Goal: Task Accomplishment & Management: Manage account settings

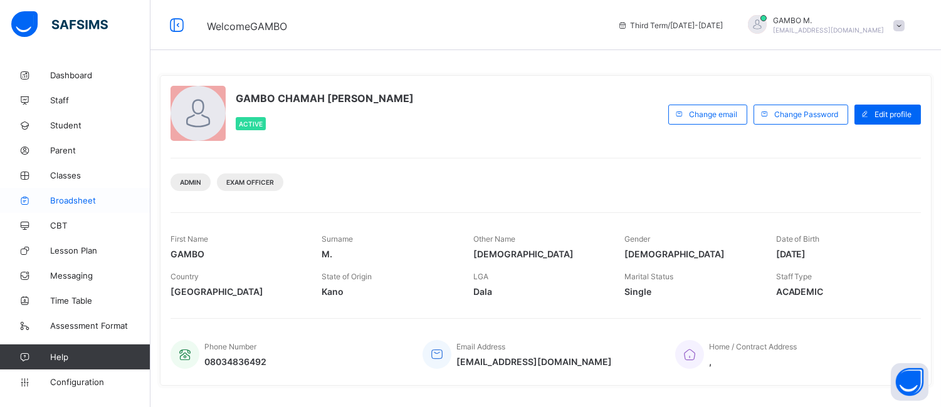
click at [78, 196] on span "Broadsheet" at bounding box center [100, 201] width 100 height 10
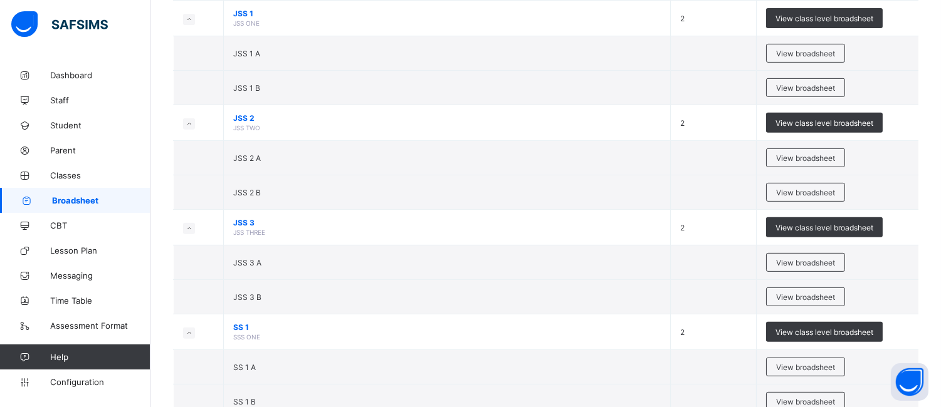
scroll to position [995, 0]
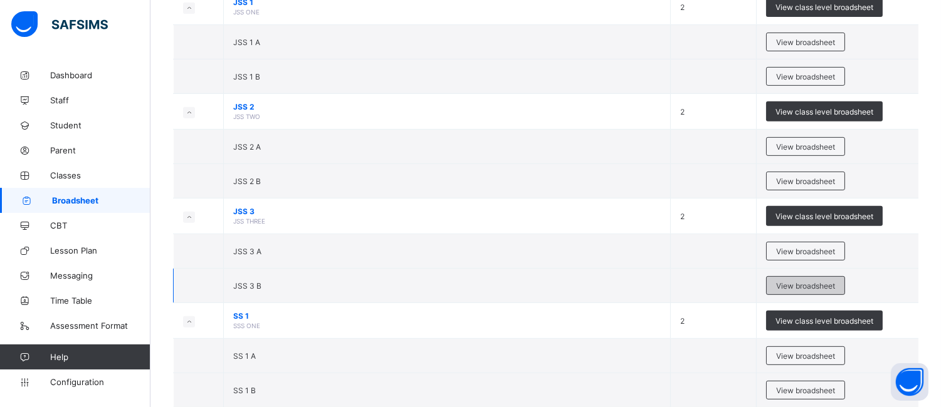
click at [798, 288] on span "View broadsheet" at bounding box center [805, 285] width 59 height 9
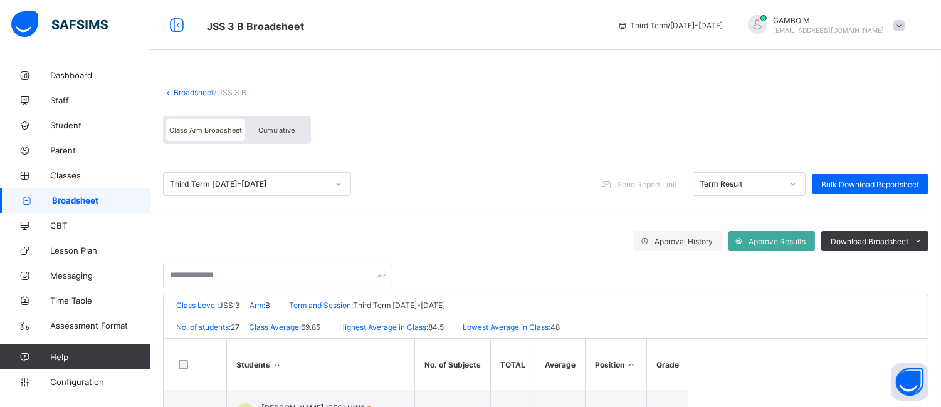
click at [282, 126] on span "Cumulative" at bounding box center [276, 130] width 36 height 9
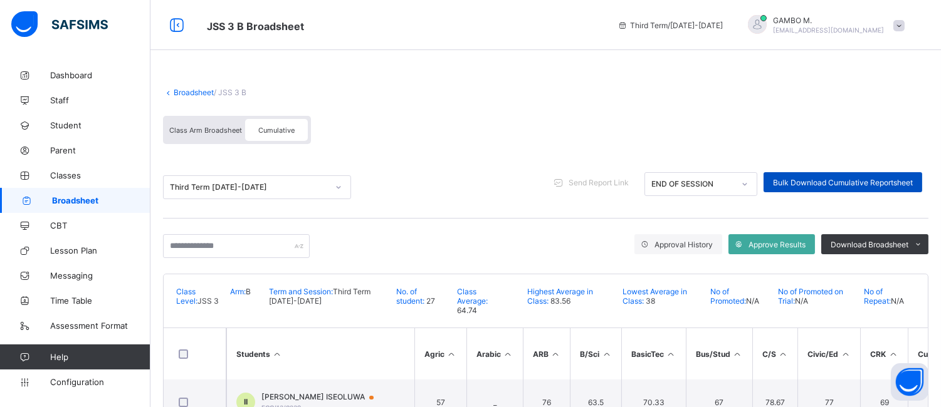
click at [874, 180] on span "Bulk Download Cumulative Reportsheet" at bounding box center [843, 182] width 140 height 9
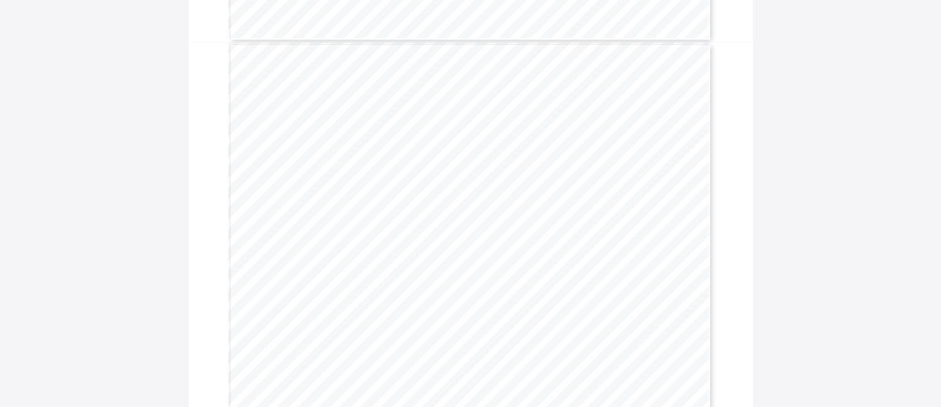
scroll to position [756, 0]
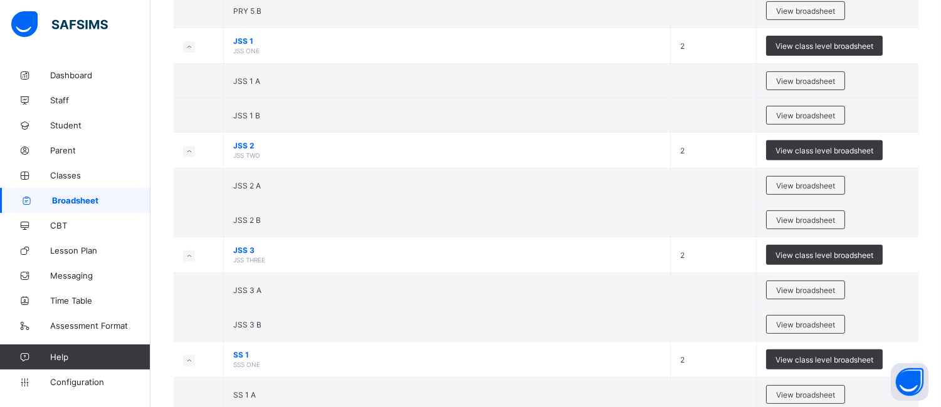
scroll to position [959, 0]
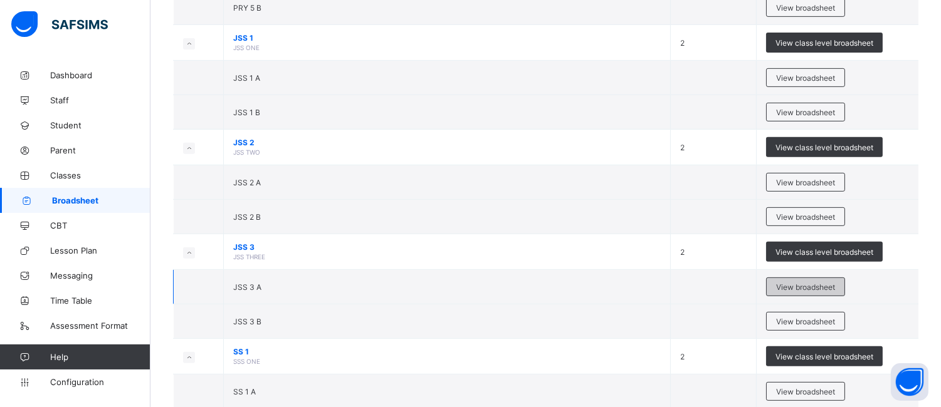
click at [800, 284] on span "View broadsheet" at bounding box center [805, 287] width 59 height 9
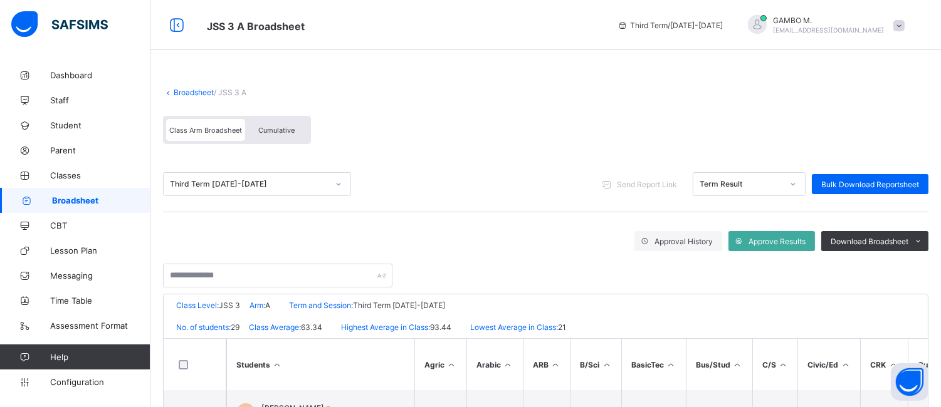
click at [283, 128] on span "Cumulative" at bounding box center [276, 130] width 36 height 9
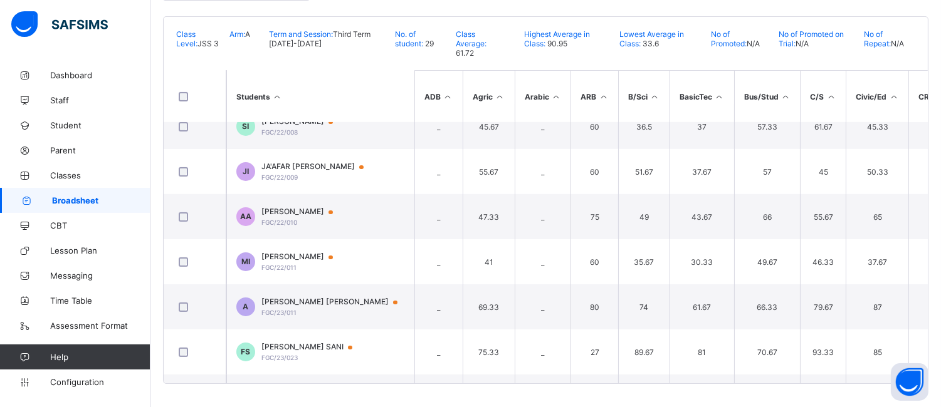
scroll to position [562, 0]
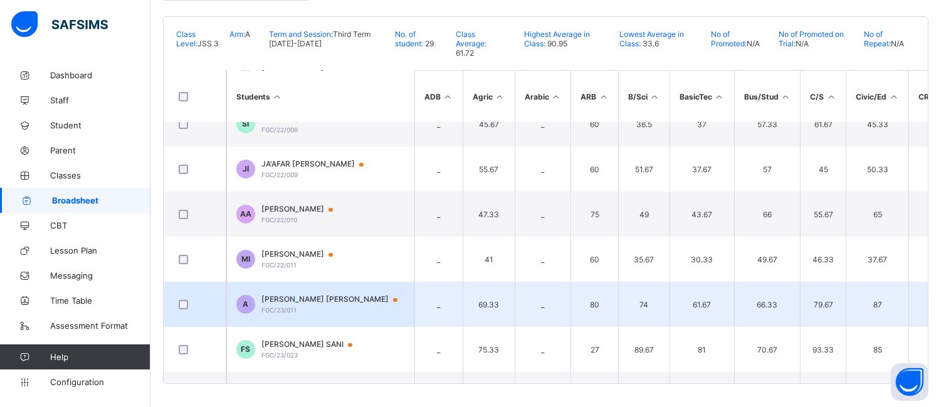
click at [296, 299] on span "AISHA UMAR MUNEER" at bounding box center [335, 300] width 148 height 10
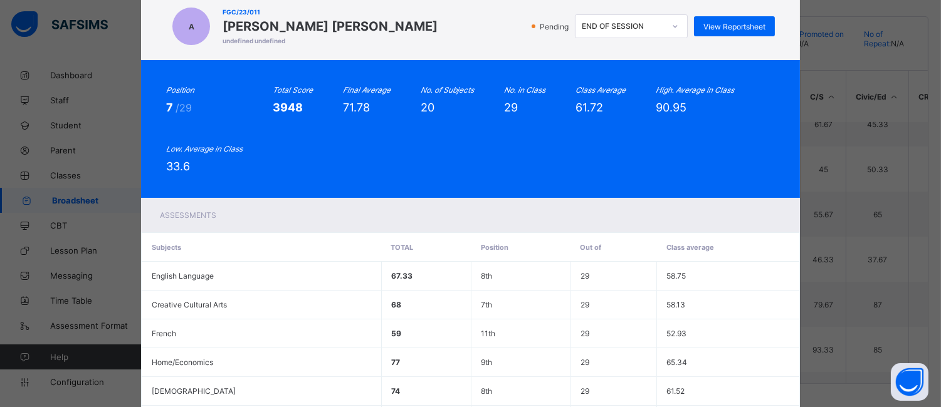
scroll to position [44, 0]
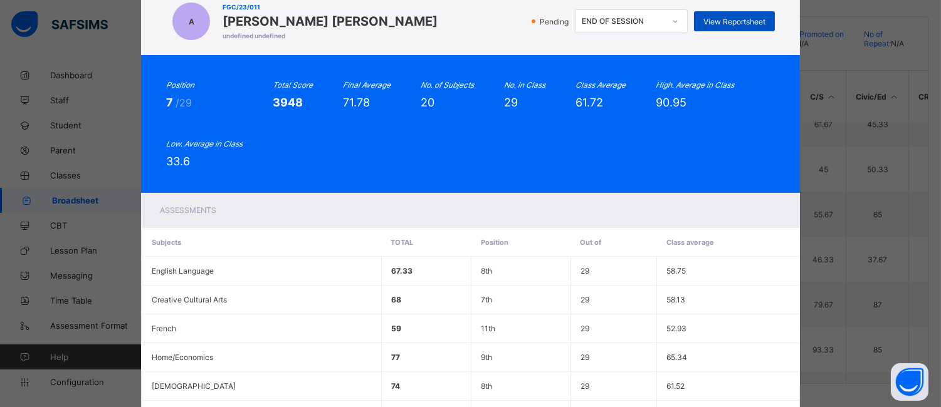
click at [713, 14] on div "View Reportsheet" at bounding box center [734, 21] width 81 height 20
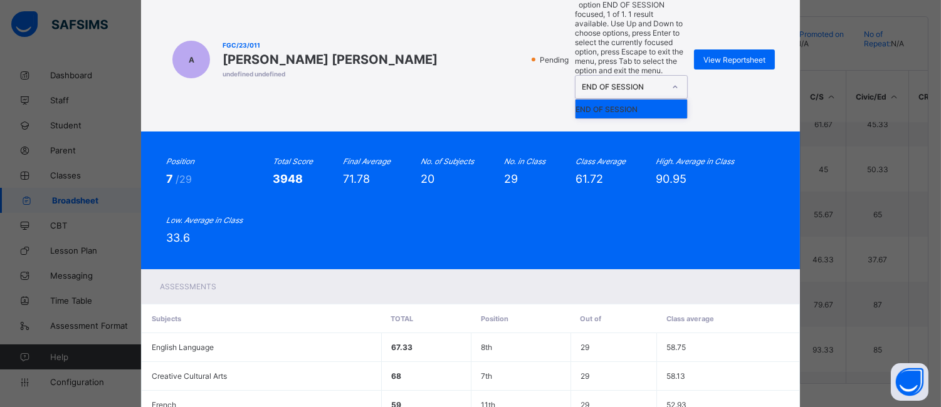
click at [677, 81] on icon at bounding box center [675, 87] width 8 height 13
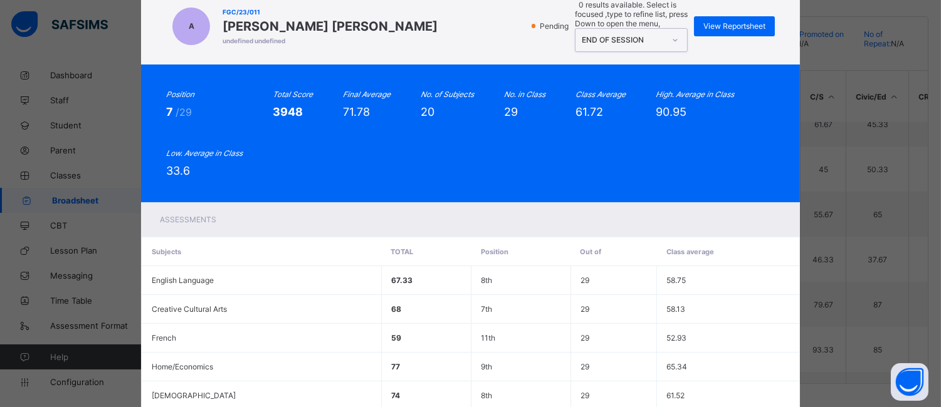
click at [677, 34] on icon at bounding box center [675, 40] width 8 height 13
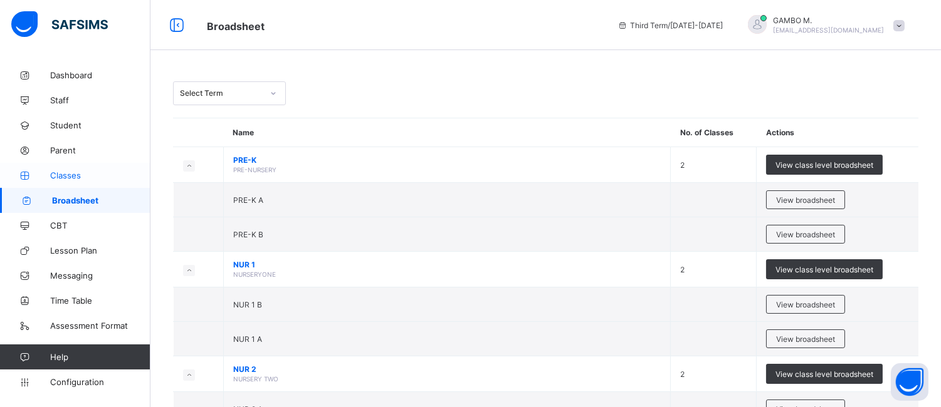
click at [76, 171] on span "Classes" at bounding box center [100, 175] width 100 height 10
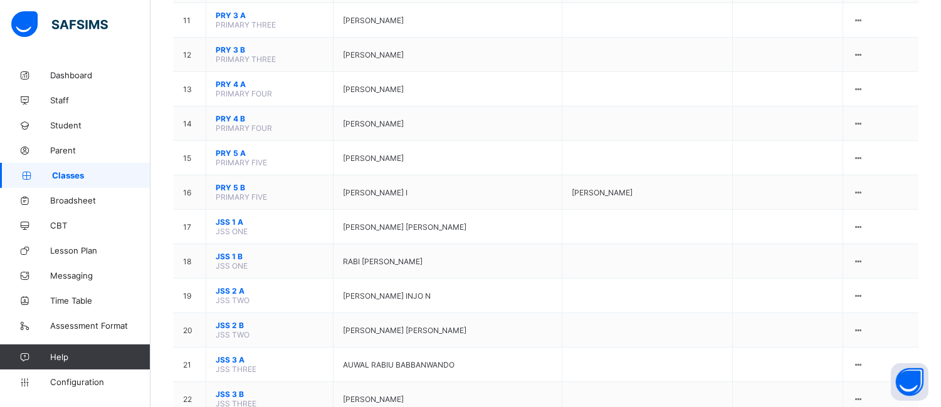
scroll to position [599, 0]
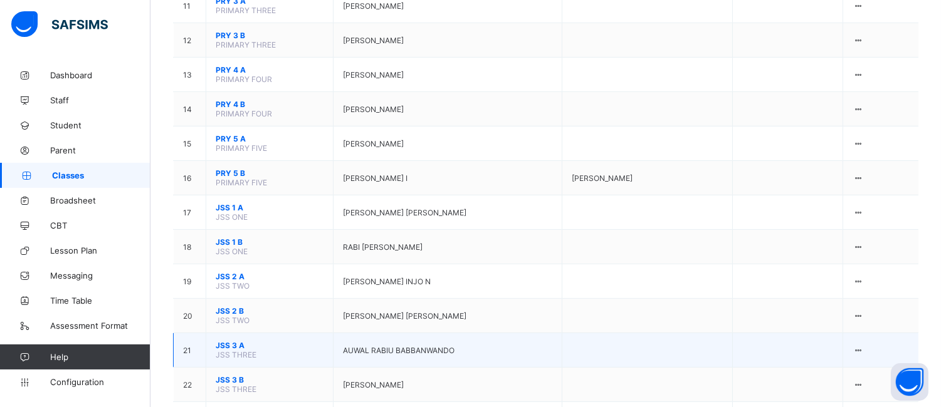
click at [230, 341] on span "JSS 3 A" at bounding box center [270, 345] width 108 height 9
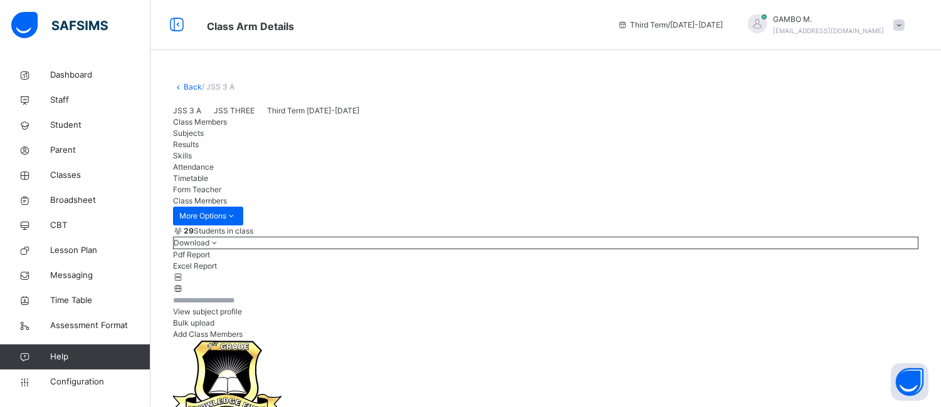
click at [484, 196] on div "Form Teacher" at bounding box center [545, 189] width 745 height 11
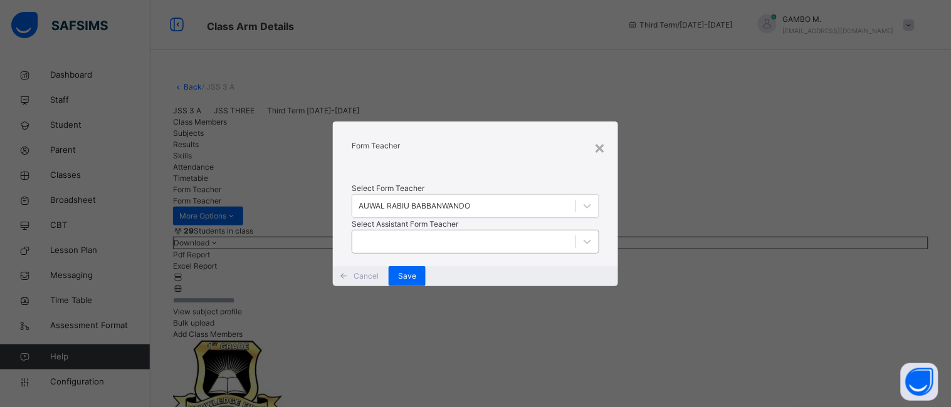
click at [402, 244] on div at bounding box center [463, 241] width 223 height 19
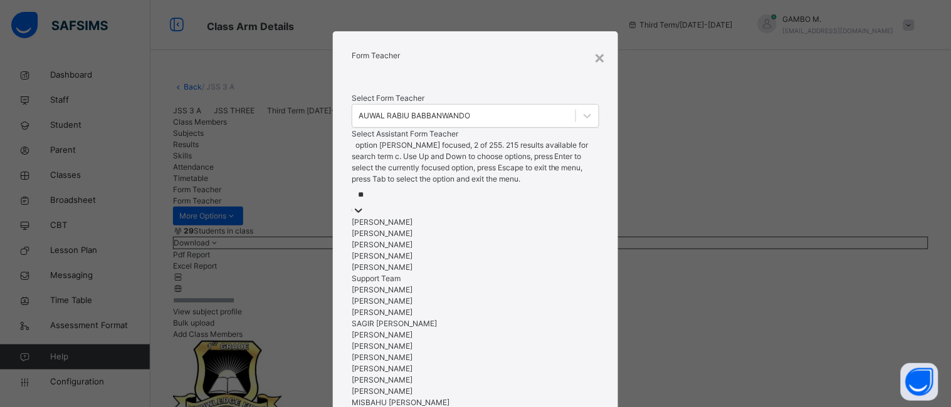
type input "***"
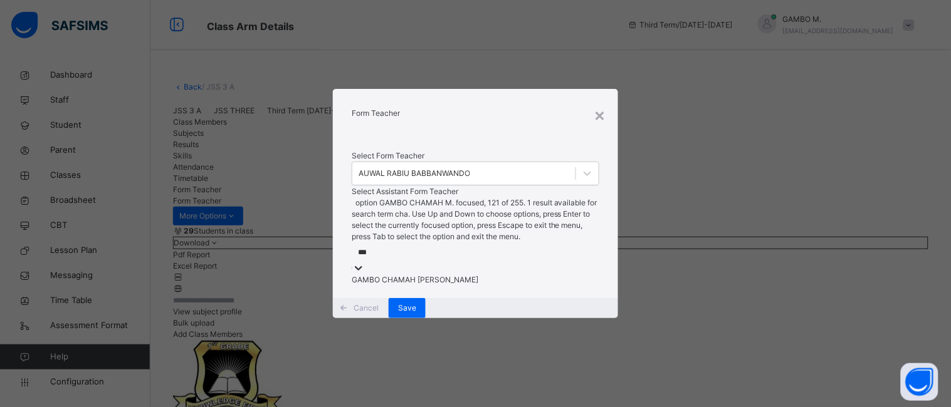
click at [399, 274] on div "GAMBO CHAMAH M." at bounding box center [476, 279] width 248 height 11
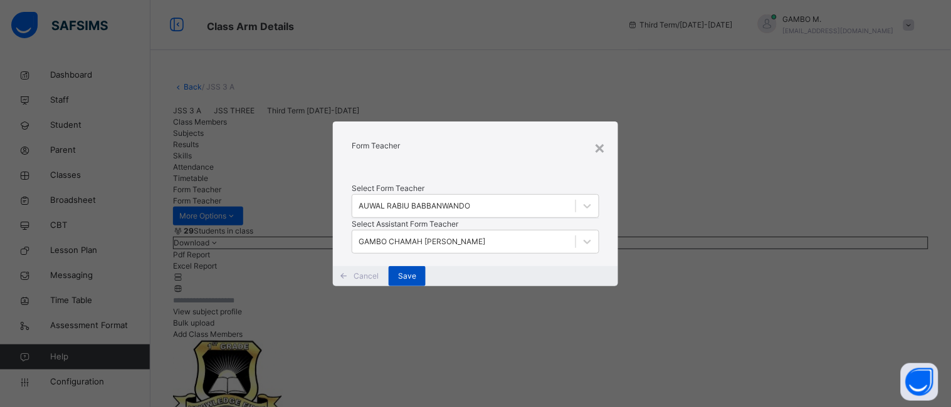
click at [416, 282] on span "Save" at bounding box center [407, 276] width 18 height 11
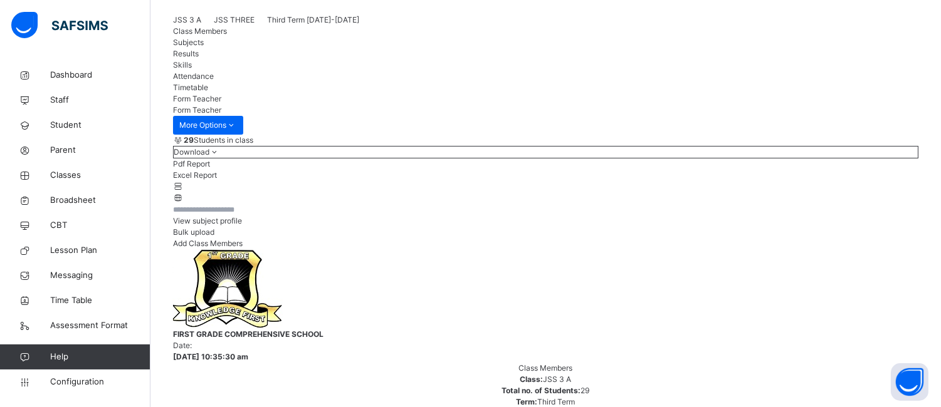
scroll to position [93, 0]
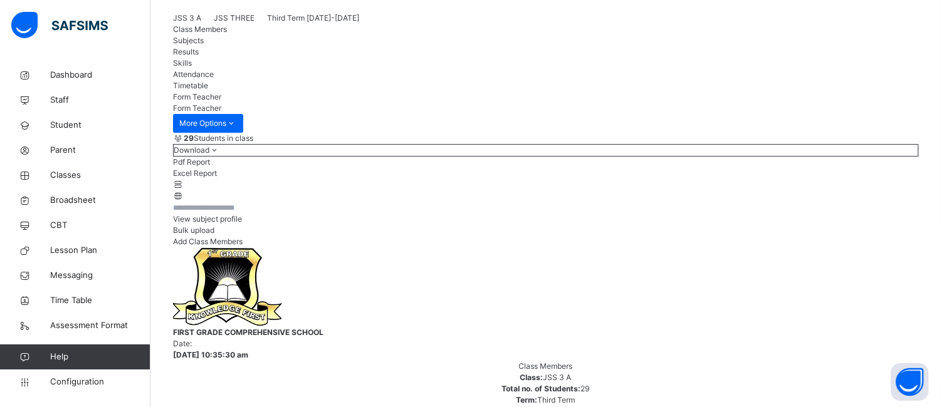
click at [192, 68] on span "Skills" at bounding box center [182, 62] width 19 height 9
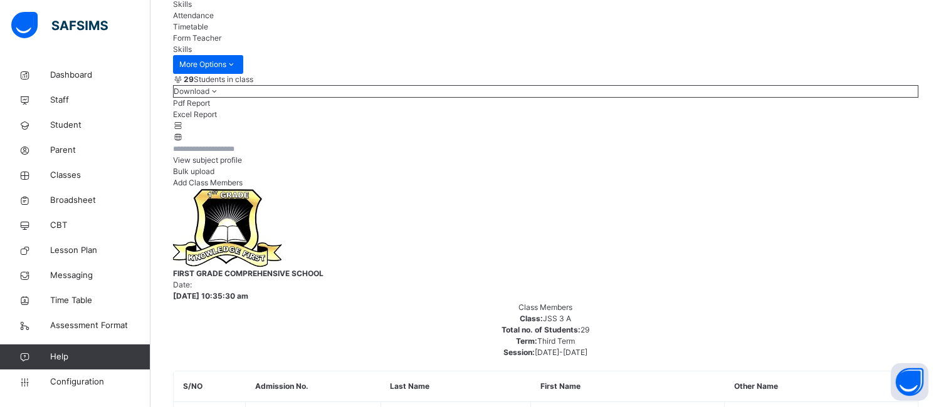
scroll to position [810, 0]
drag, startPoint x: 355, startPoint y: 387, endPoint x: 353, endPoint y: 371, distance: 16.3
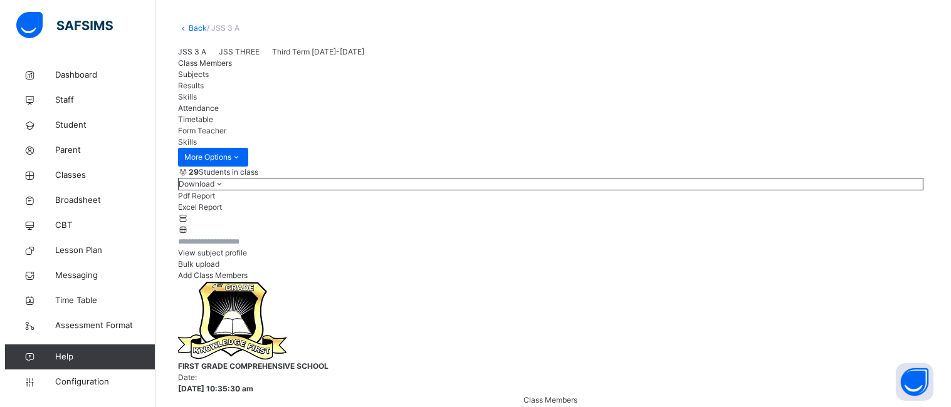
scroll to position [56, 0]
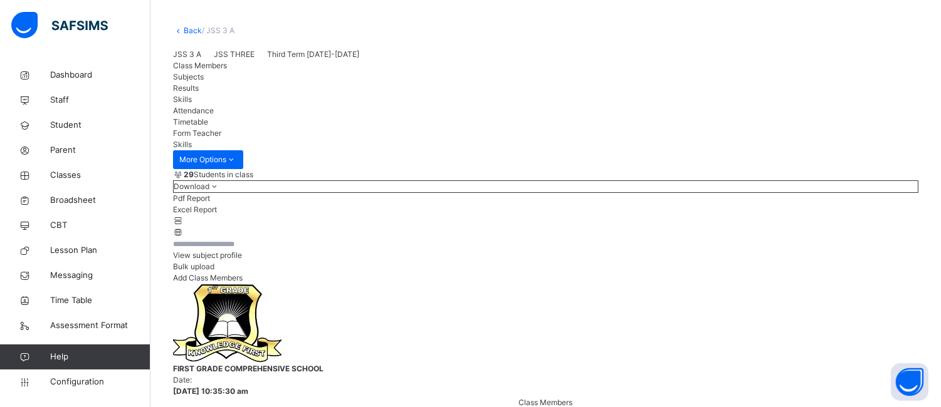
click at [204, 81] on span "Subjects" at bounding box center [188, 76] width 31 height 9
drag, startPoint x: 316, startPoint y: 192, endPoint x: 326, endPoint y: 192, distance: 9.4
click at [325, 139] on div "Class Members Subjects Results Skills Attendance Timetable Form Teacher" at bounding box center [545, 99] width 745 height 79
click at [192, 104] on span "Skills" at bounding box center [182, 99] width 19 height 9
click at [221, 138] on span "Form Teacher" at bounding box center [197, 132] width 48 height 9
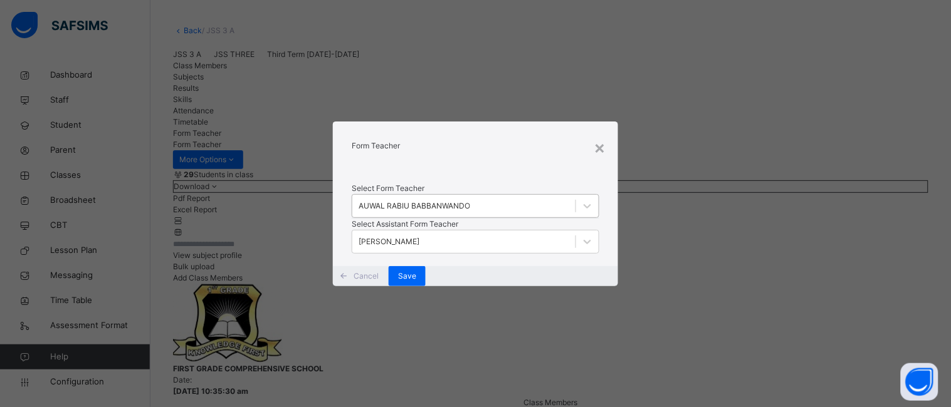
click at [470, 201] on div "AUWAL RABIU BABBANWANDO" at bounding box center [414, 206] width 112 height 11
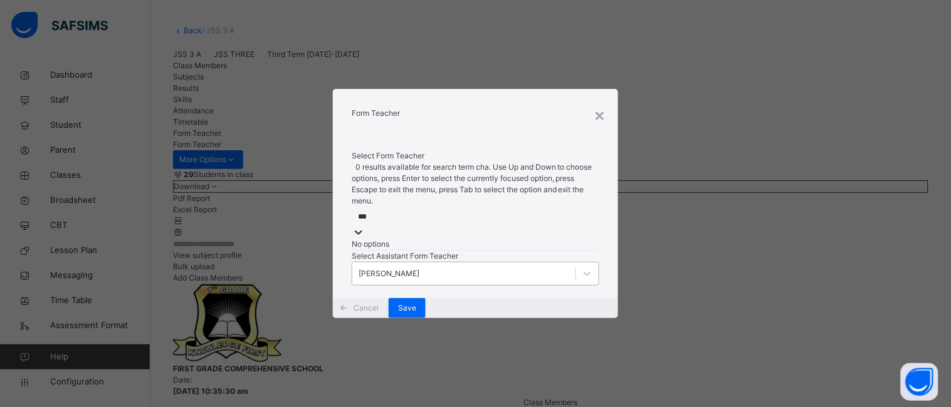
type input "***"
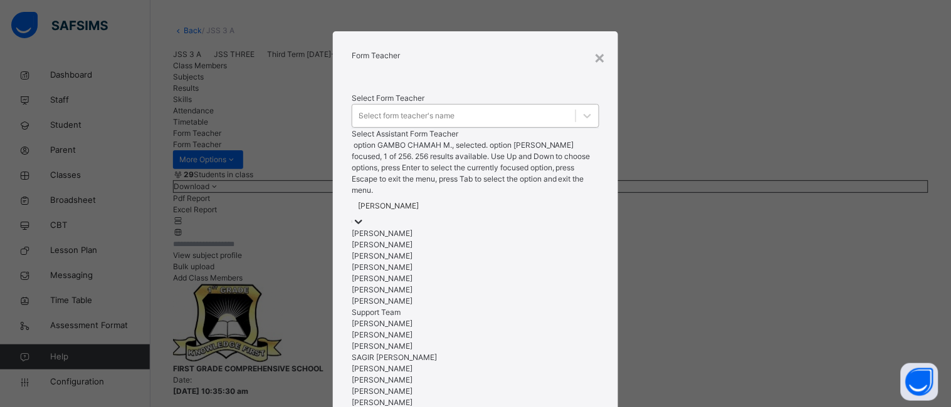
click at [419, 212] on div "GAMBO M. CHAMAH" at bounding box center [388, 206] width 61 height 11
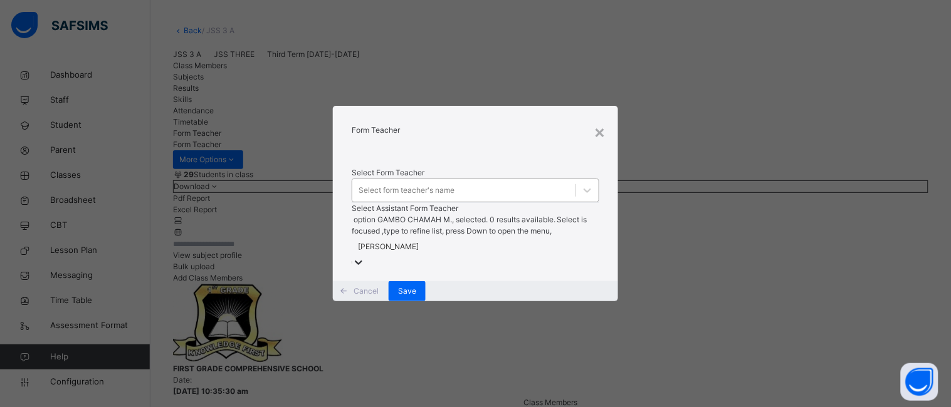
click at [365, 256] on icon at bounding box center [358, 262] width 13 height 13
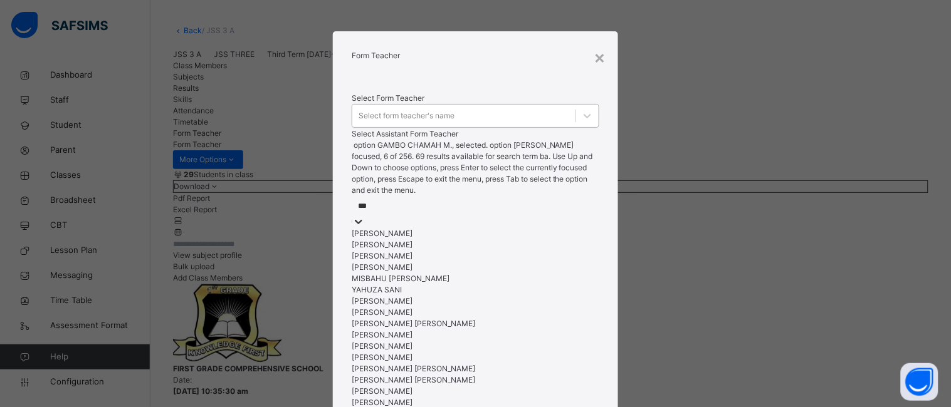
type input "****"
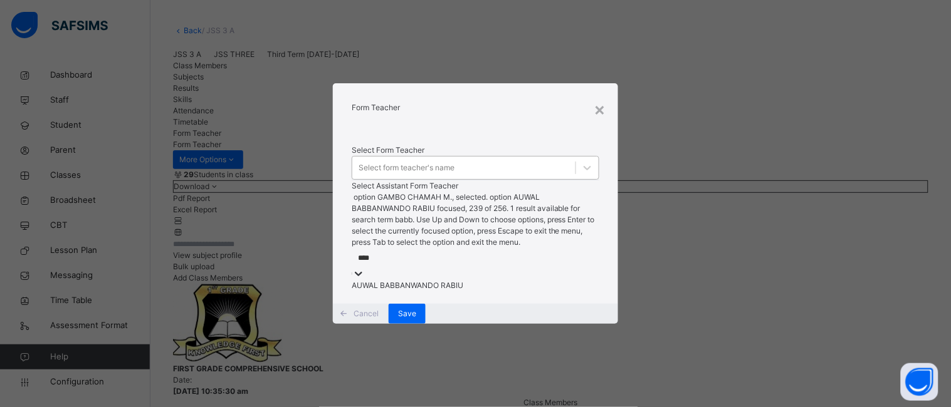
click at [502, 280] on div "AUWAL BABBANWANDO RABIU" at bounding box center [476, 285] width 248 height 11
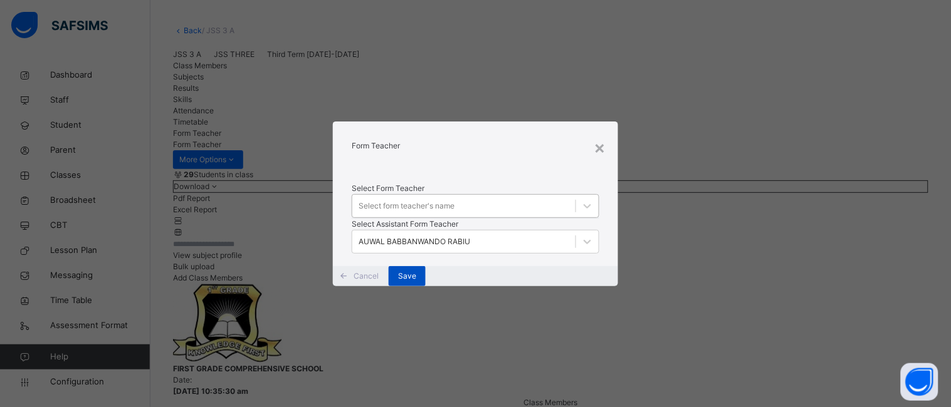
click at [416, 282] on span "Save" at bounding box center [407, 276] width 18 height 11
click at [488, 196] on div "Select form teacher's name" at bounding box center [463, 205] width 223 height 19
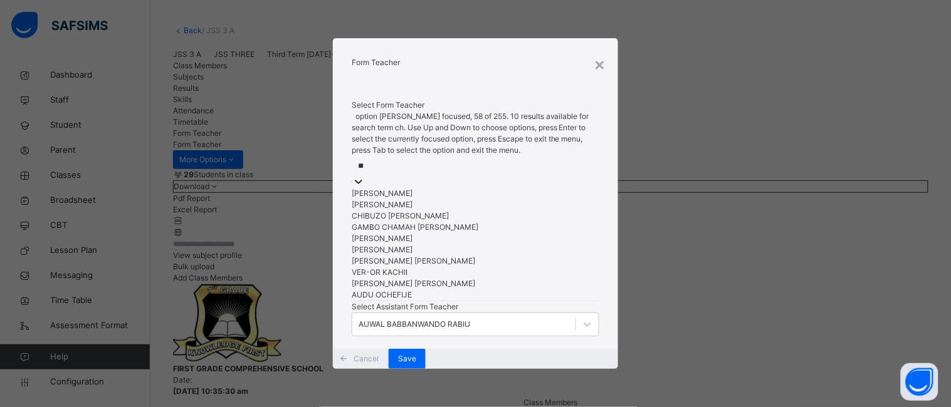
type input "***"
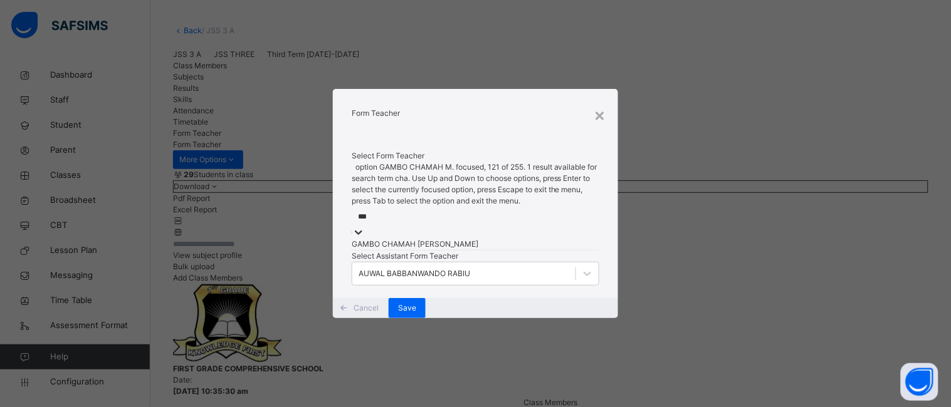
click at [456, 239] on div "GAMBO CHAMAH M." at bounding box center [476, 244] width 248 height 11
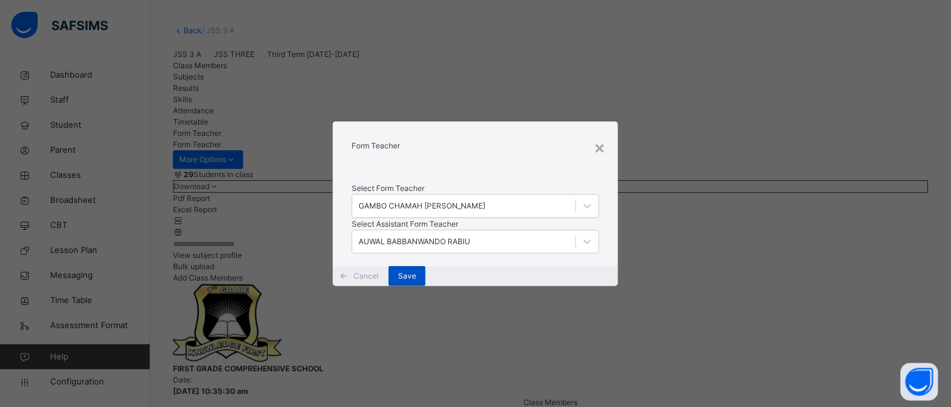
click at [416, 282] on span "Save" at bounding box center [407, 276] width 18 height 11
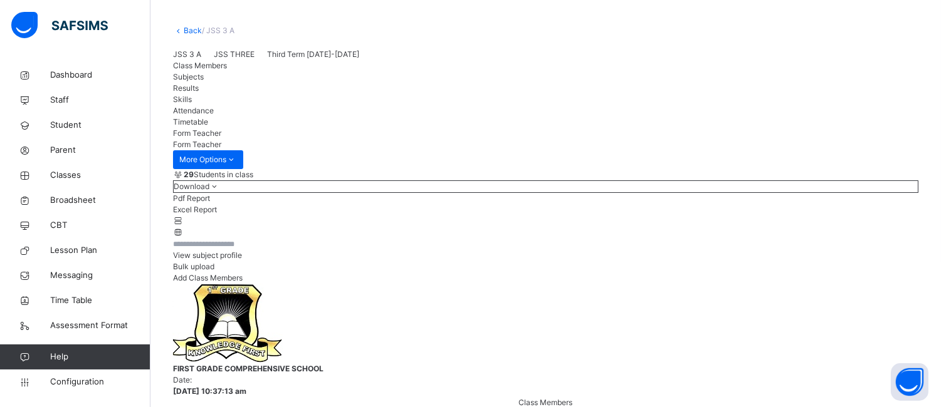
click at [192, 104] on span "Skills" at bounding box center [182, 99] width 19 height 9
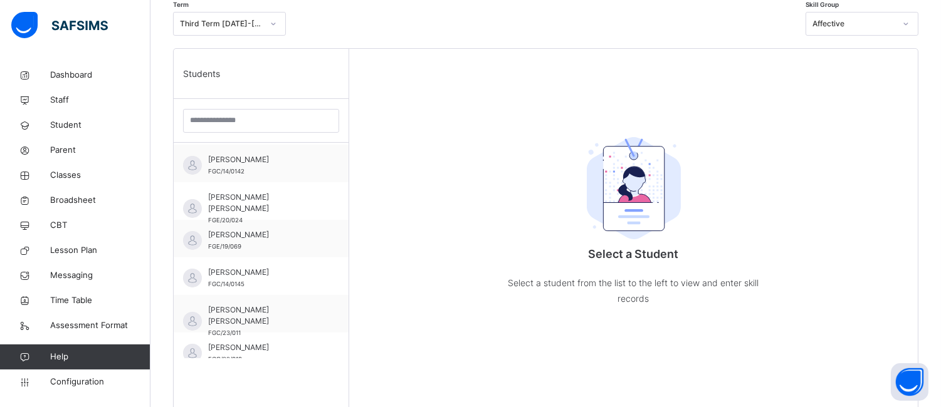
scroll to position [139, 0]
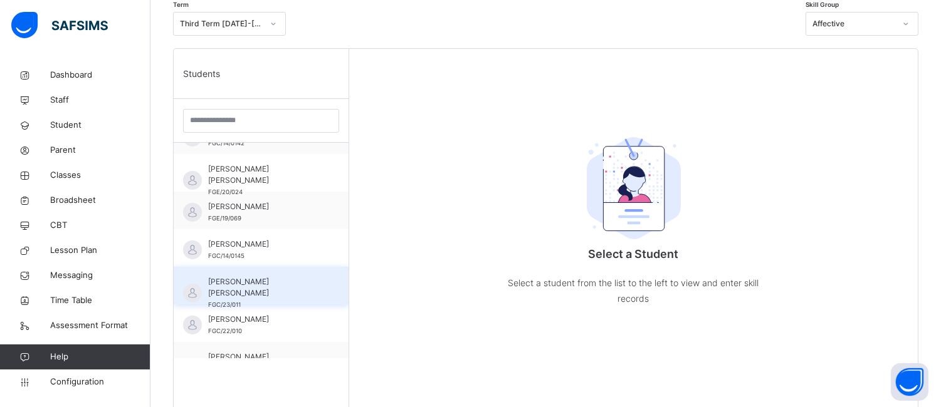
click at [269, 293] on div "[PERSON_NAME] [PERSON_NAME] FGC/23/011" at bounding box center [264, 293] width 112 height 34
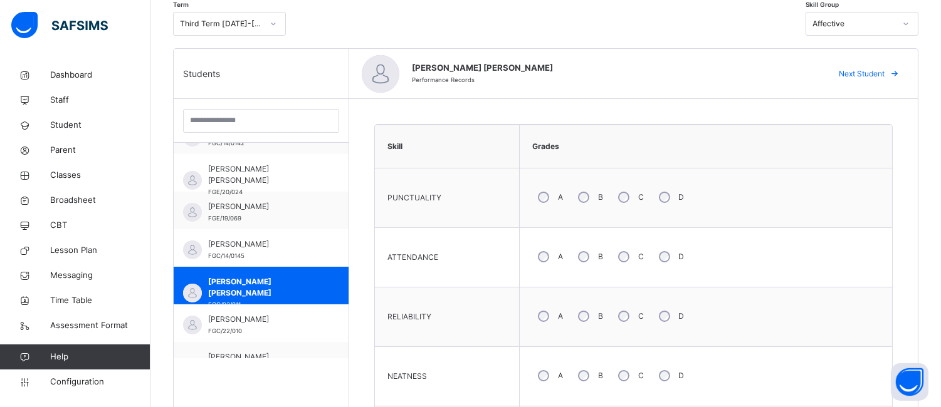
click at [533, 192] on div "A" at bounding box center [549, 197] width 34 height 26
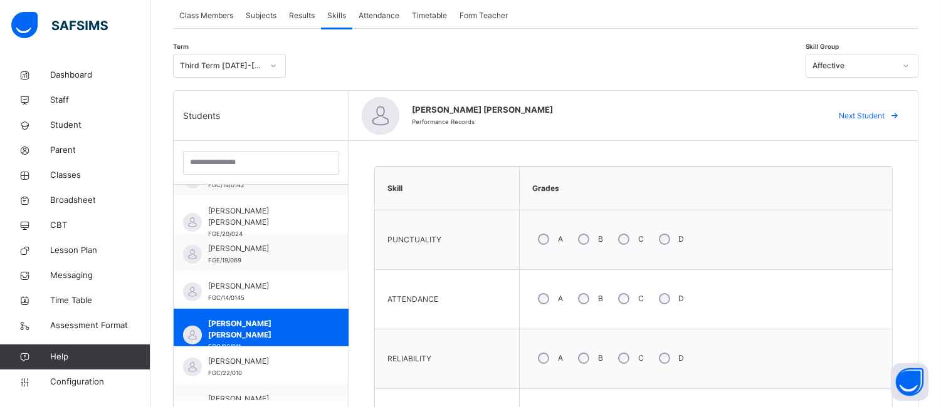
scroll to position [224, 0]
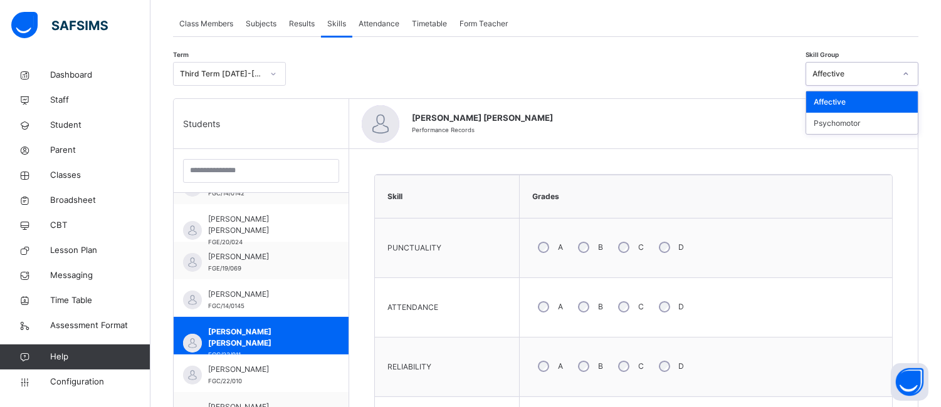
click at [865, 72] on div "Affective" at bounding box center [853, 73] width 83 height 11
click at [856, 118] on div "Psychomotor" at bounding box center [862, 123] width 112 height 21
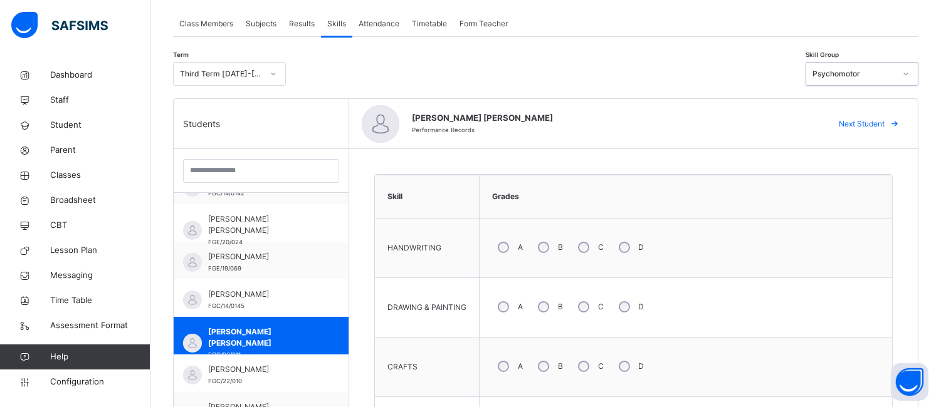
click at [508, 241] on div "A" at bounding box center [509, 247] width 34 height 26
click at [551, 365] on div "B" at bounding box center [549, 366] width 34 height 26
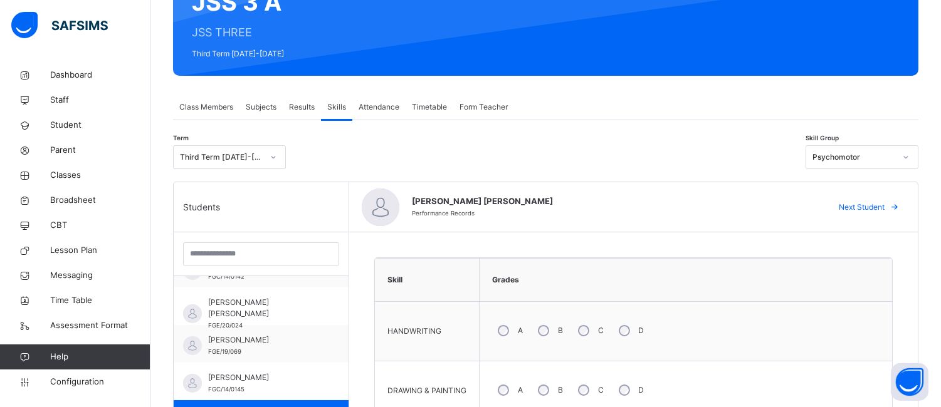
scroll to position [52, 0]
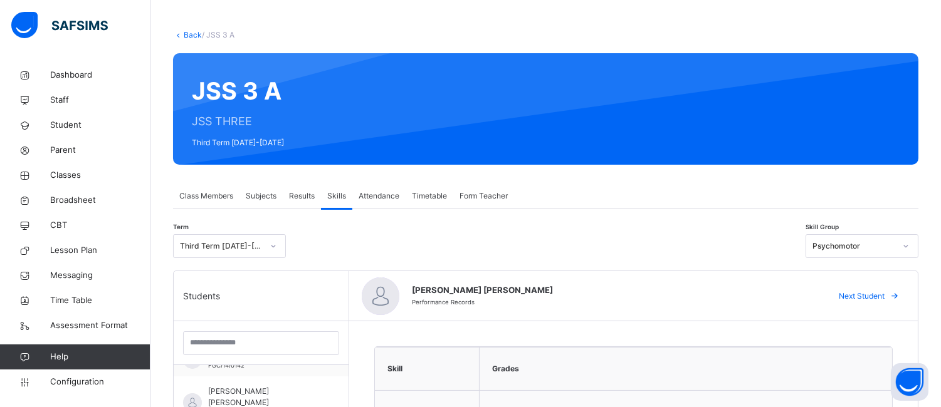
click at [895, 246] on div "Psychomotor" at bounding box center [853, 246] width 83 height 11
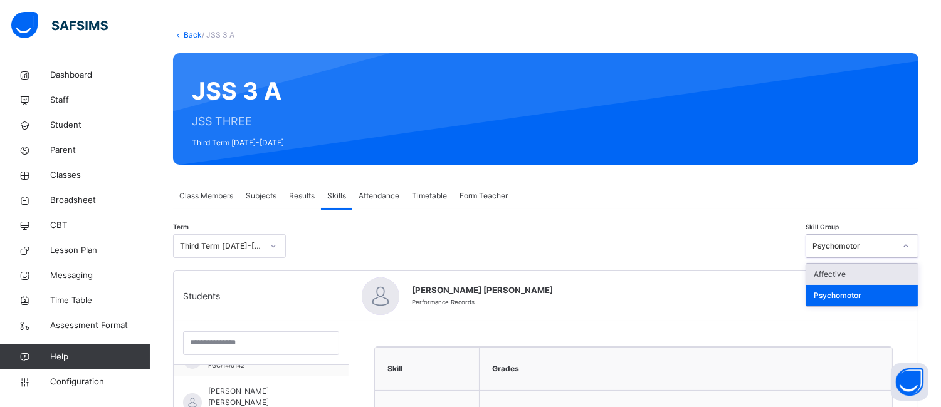
click at [864, 276] on div "Affective" at bounding box center [862, 274] width 112 height 21
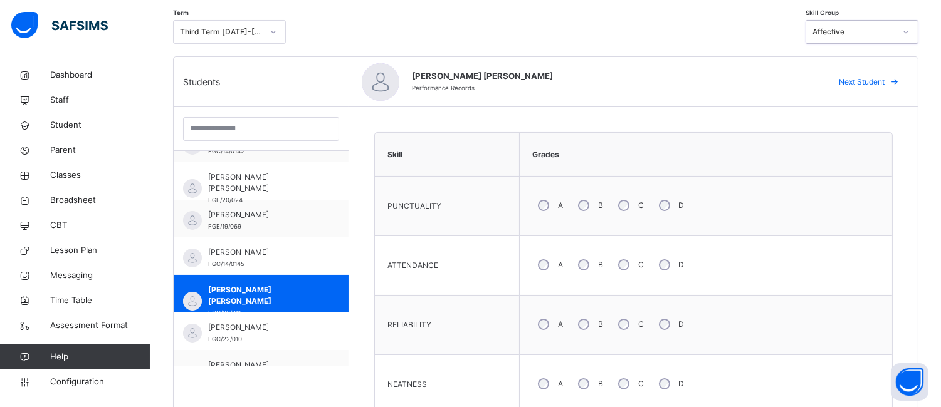
scroll to position [315, 0]
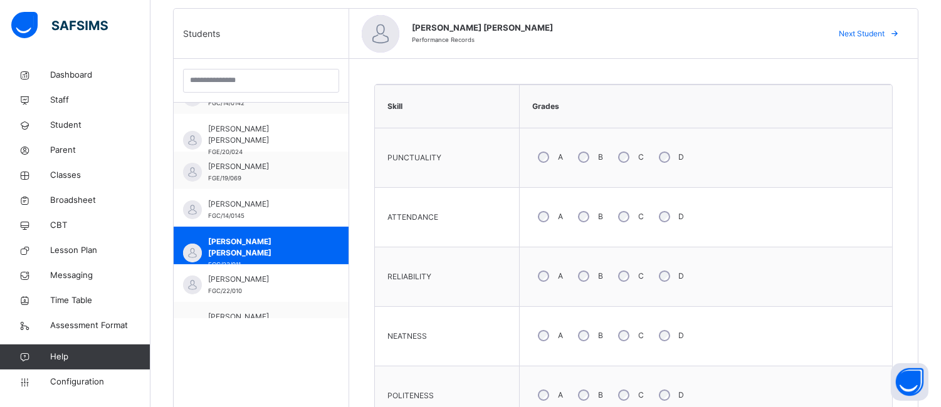
drag, startPoint x: 536, startPoint y: 160, endPoint x: 541, endPoint y: 173, distance: 13.7
click at [536, 164] on div "A" at bounding box center [549, 157] width 34 height 26
click at [540, 226] on div "A" at bounding box center [549, 217] width 34 height 26
click at [547, 398] on div "A" at bounding box center [549, 395] width 34 height 26
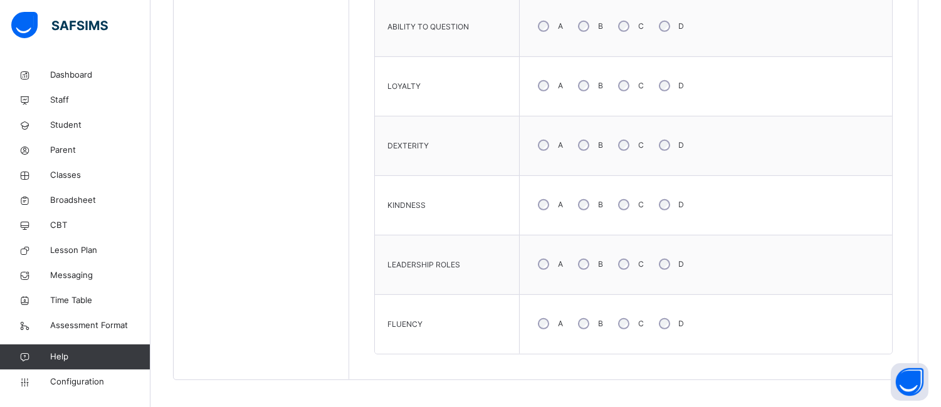
scroll to position [1047, 0]
click at [533, 321] on div "A" at bounding box center [549, 319] width 34 height 26
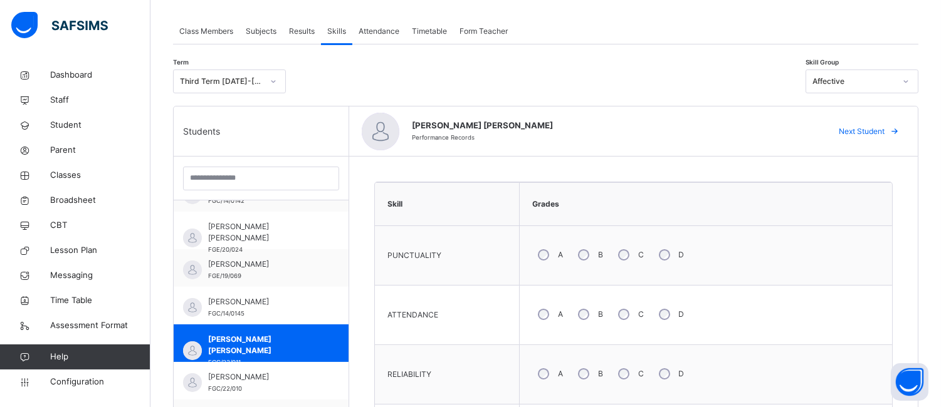
scroll to position [246, 0]
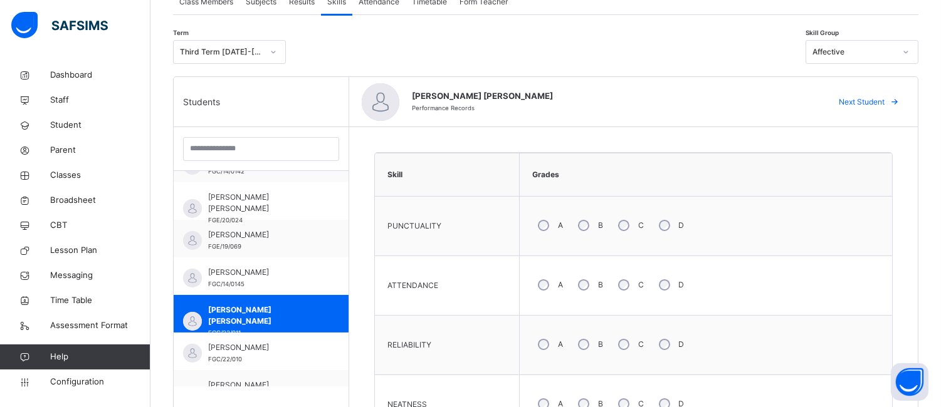
click at [884, 97] on span "Next Student" at bounding box center [861, 102] width 46 height 11
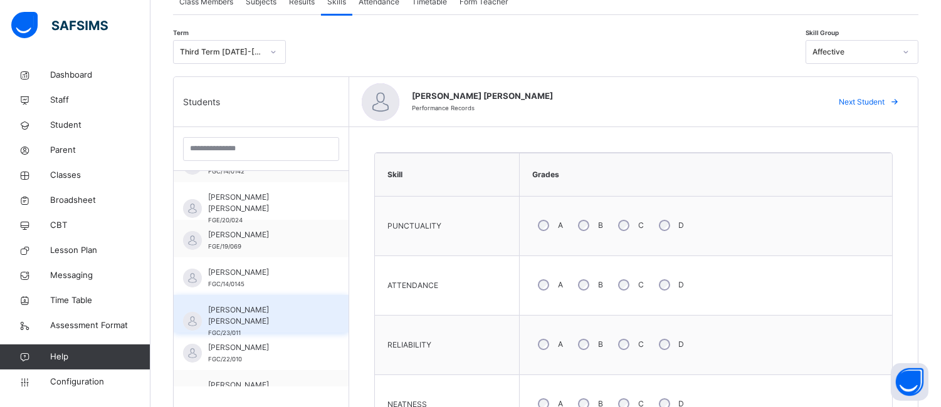
click at [276, 316] on div "AISHA UMAR MUNEER FGC/23/011" at bounding box center [264, 322] width 112 height 34
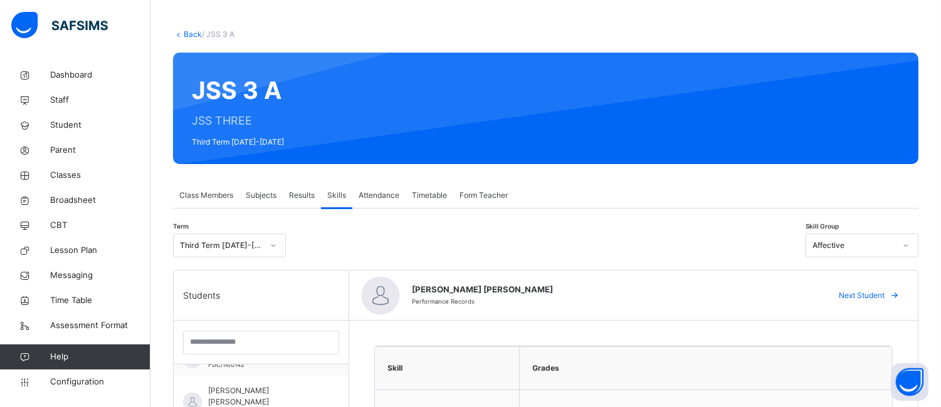
scroll to position [0, 0]
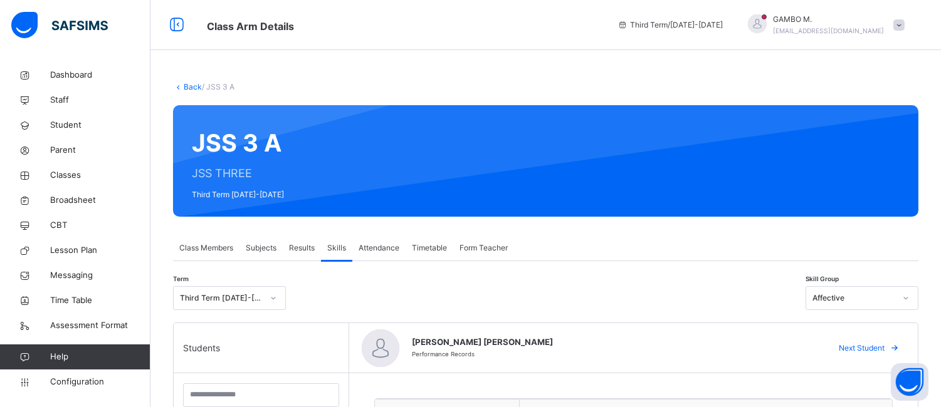
click at [900, 26] on div "GAMBO M. chamoh304@gmail.com" at bounding box center [822, 25] width 175 height 23
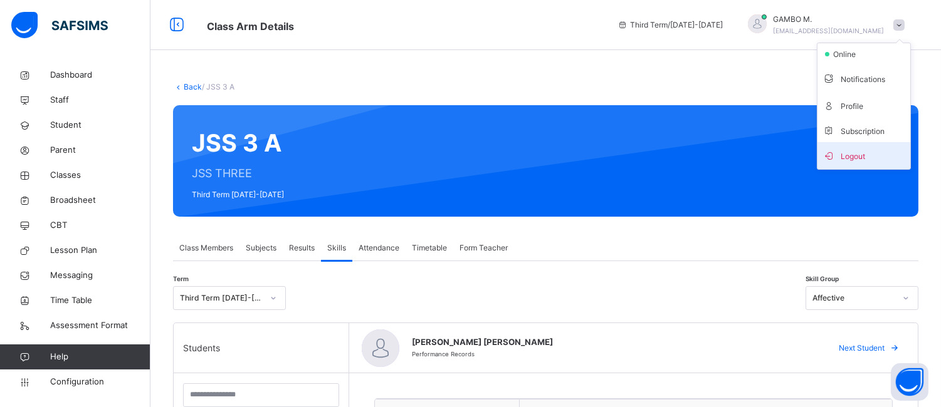
click at [868, 150] on span "Logout" at bounding box center [863, 155] width 83 height 17
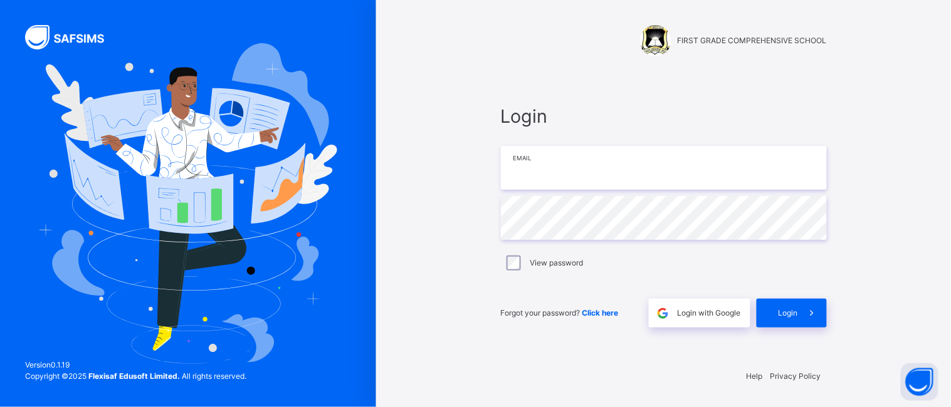
click at [667, 178] on input "email" at bounding box center [664, 168] width 326 height 44
type input "**********"
click at [775, 318] on div "Login" at bounding box center [791, 313] width 70 height 29
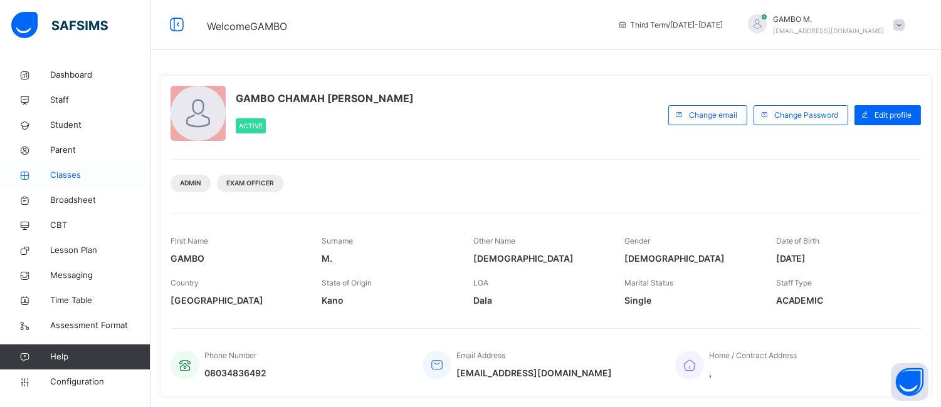
click at [61, 177] on span "Classes" at bounding box center [100, 175] width 100 height 13
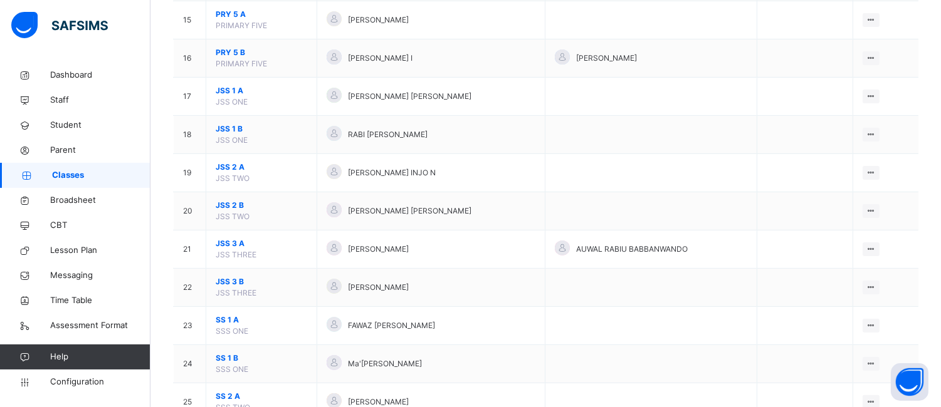
scroll to position [687, 0]
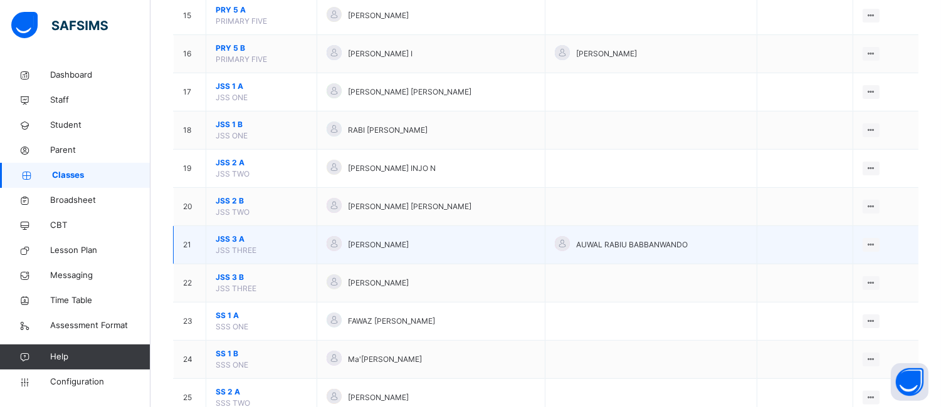
click at [224, 241] on span "JSS 3 A" at bounding box center [261, 239] width 91 height 11
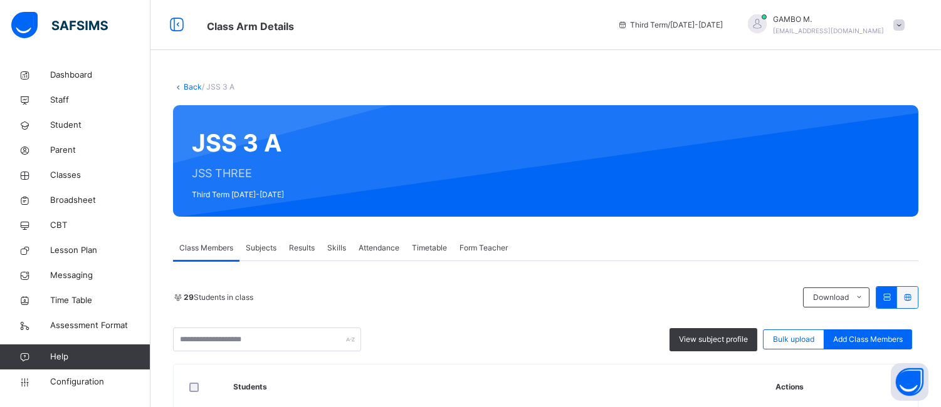
click at [343, 246] on span "Skills" at bounding box center [336, 248] width 19 height 11
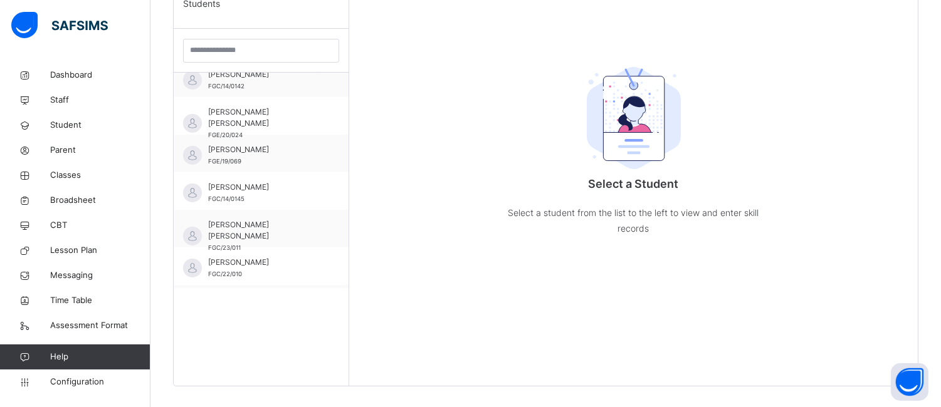
scroll to position [139, 0]
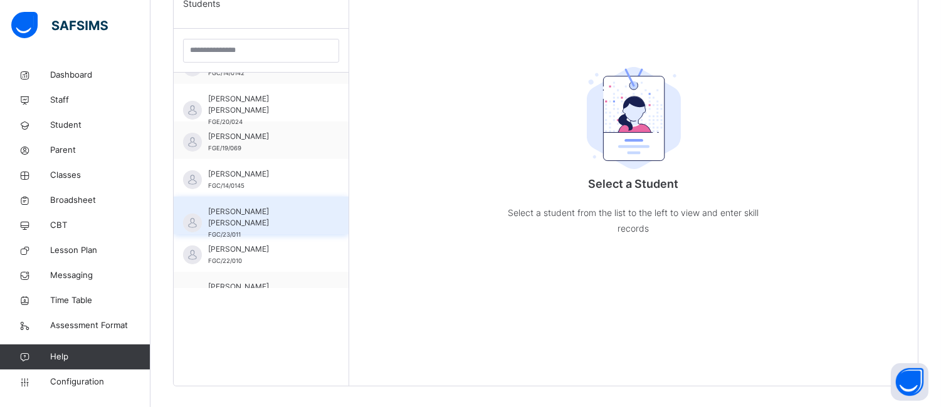
click at [269, 213] on span "AISHA UMAR MUNEER" at bounding box center [264, 217] width 112 height 23
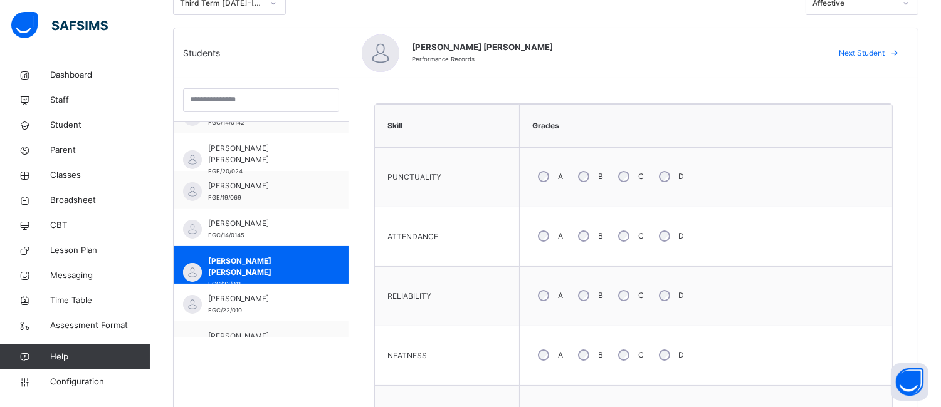
scroll to position [326, 0]
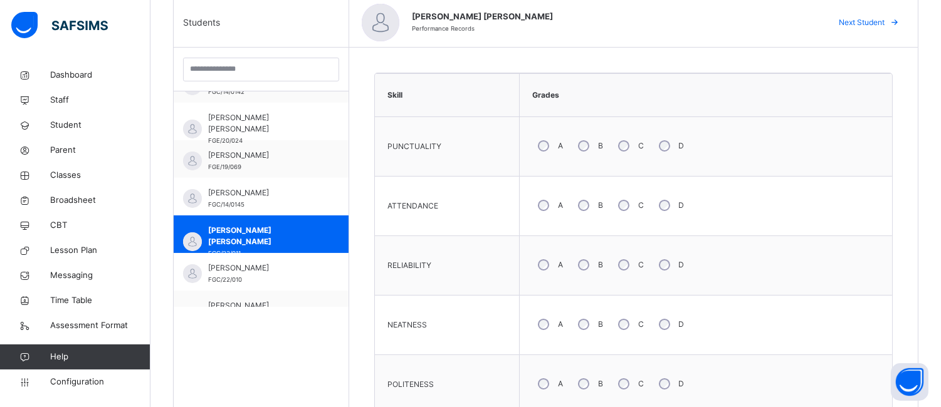
click at [540, 145] on div "A" at bounding box center [549, 146] width 34 height 26
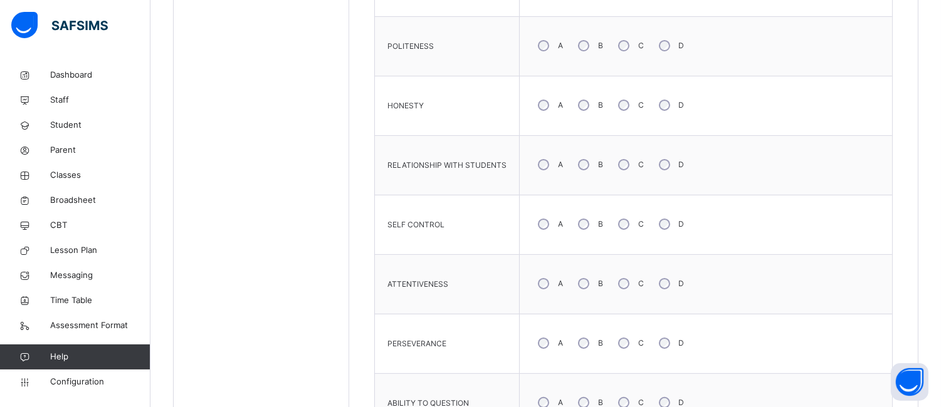
scroll to position [667, 0]
click at [546, 218] on div "A" at bounding box center [549, 222] width 34 height 26
click at [587, 345] on div "B" at bounding box center [589, 341] width 34 height 26
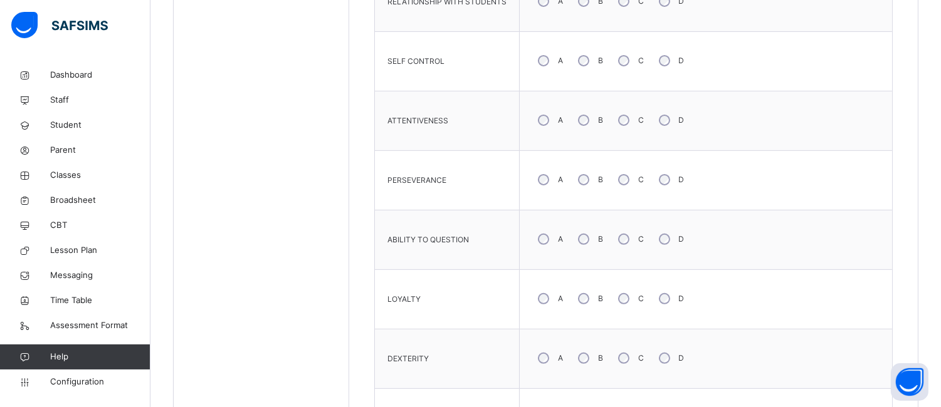
scroll to position [836, 0]
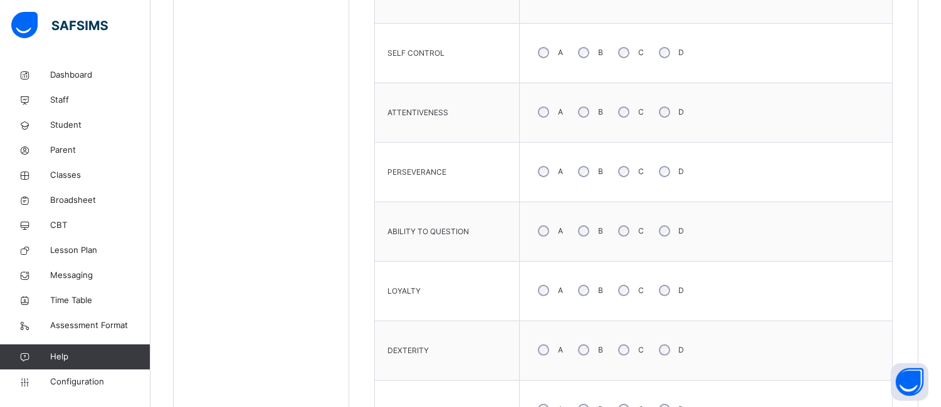
click at [572, 358] on div "B" at bounding box center [589, 350] width 34 height 26
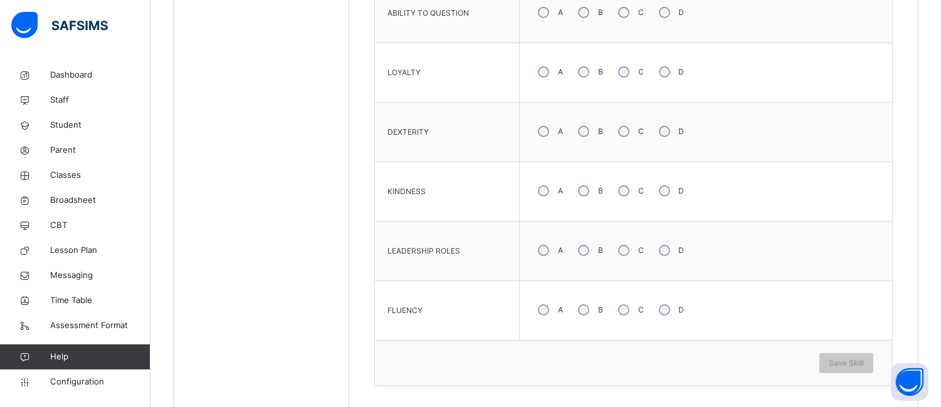
scroll to position [1060, 0]
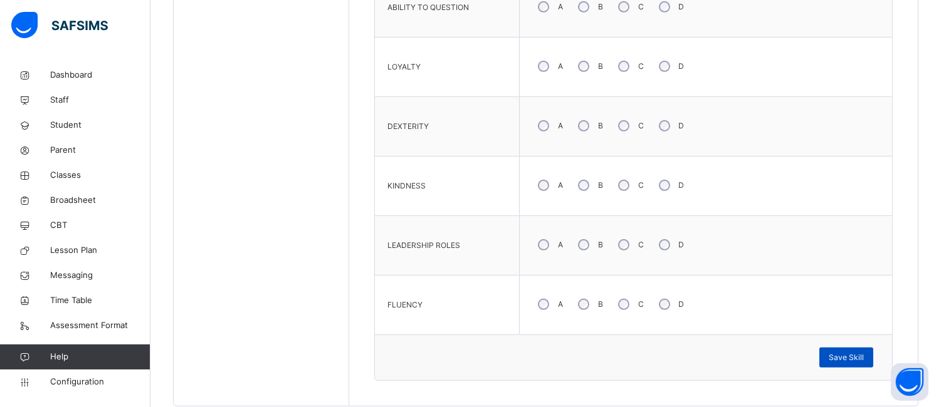
click at [857, 352] on div "Save Skill" at bounding box center [846, 358] width 54 height 20
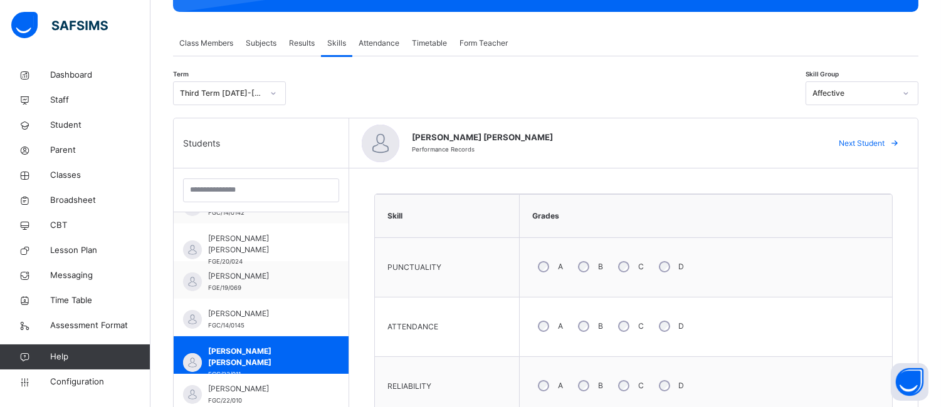
scroll to position [132, 0]
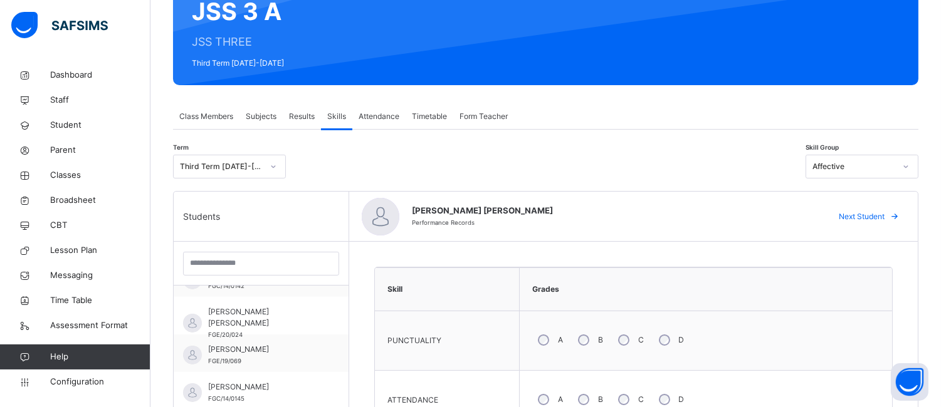
click at [895, 171] on div "Affective" at bounding box center [853, 166] width 83 height 11
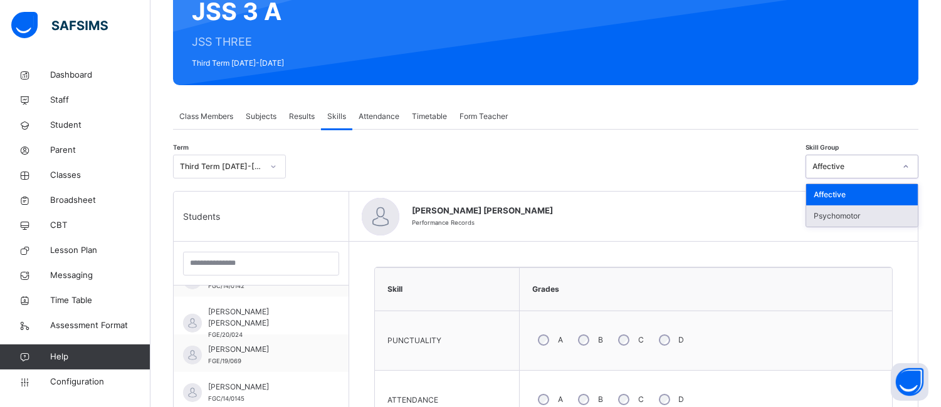
click at [880, 221] on div "Psychomotor" at bounding box center [862, 216] width 112 height 21
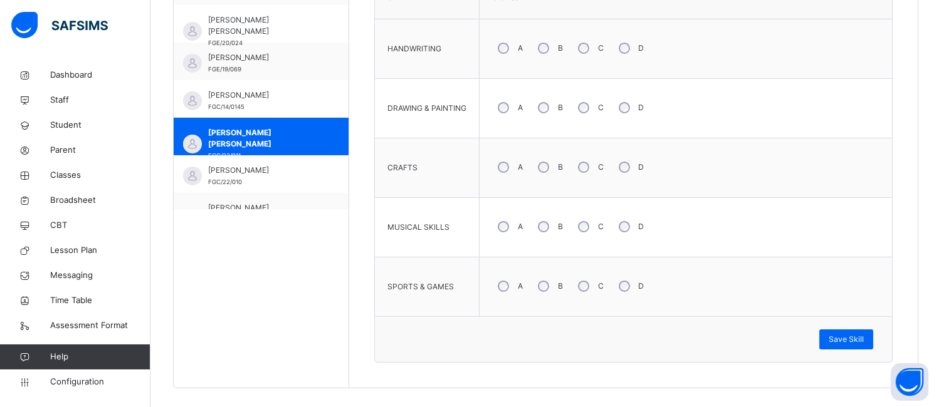
scroll to position [436, 0]
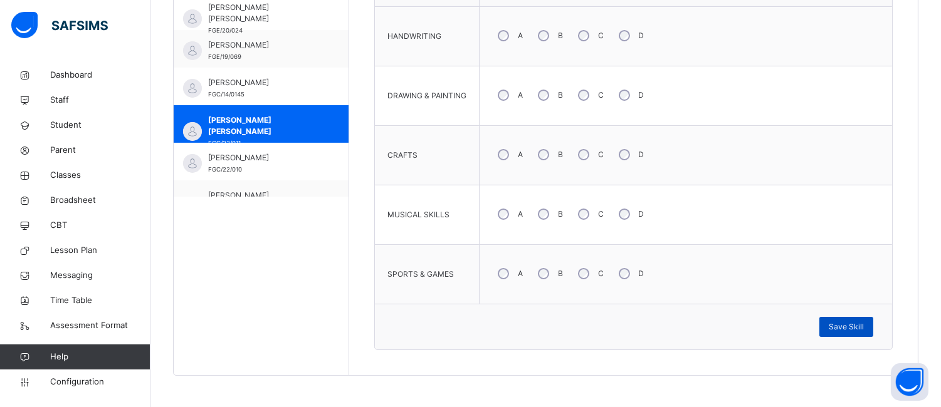
click at [864, 332] on span "Save Skill" at bounding box center [845, 326] width 35 height 11
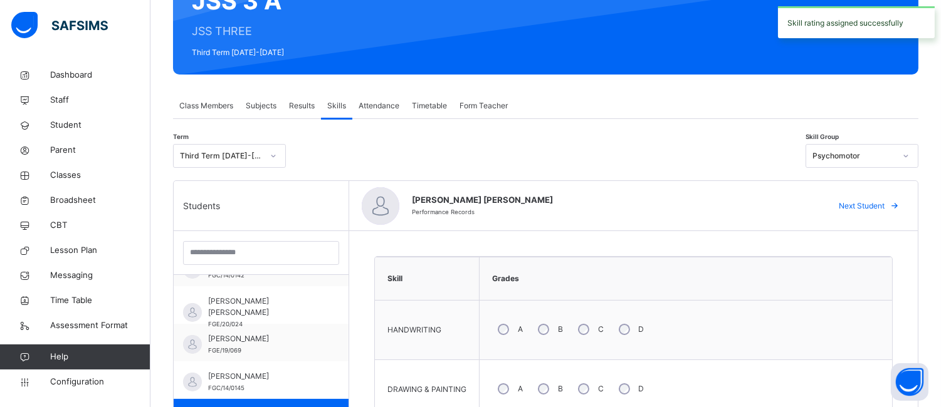
scroll to position [0, 0]
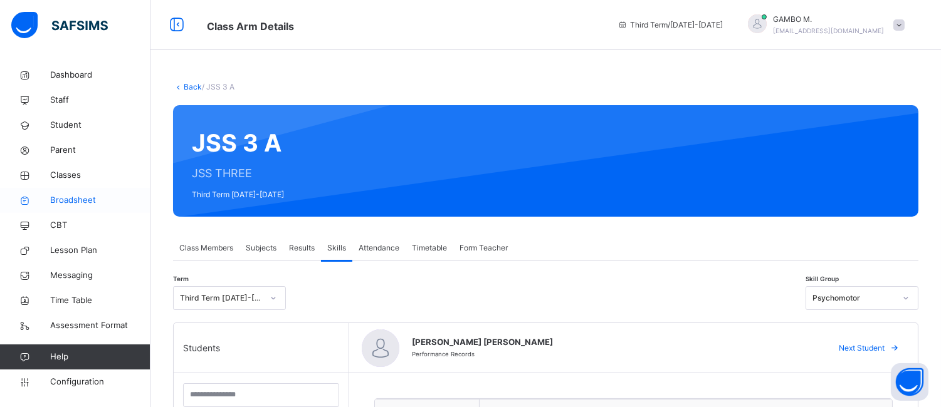
click at [83, 203] on span "Broadsheet" at bounding box center [100, 200] width 100 height 13
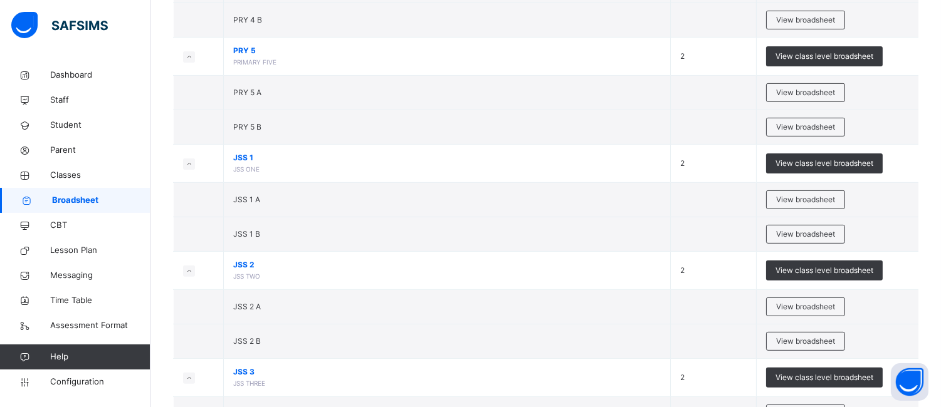
scroll to position [969, 0]
click at [804, 308] on span "View broadsheet" at bounding box center [805, 306] width 59 height 11
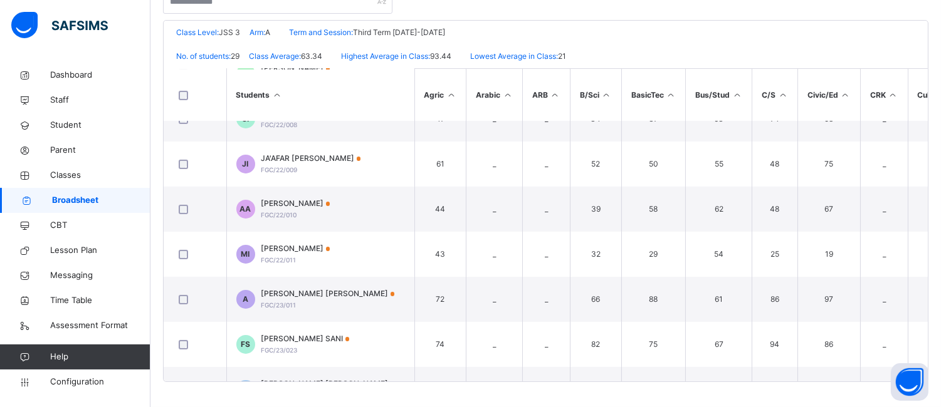
scroll to position [598, 0]
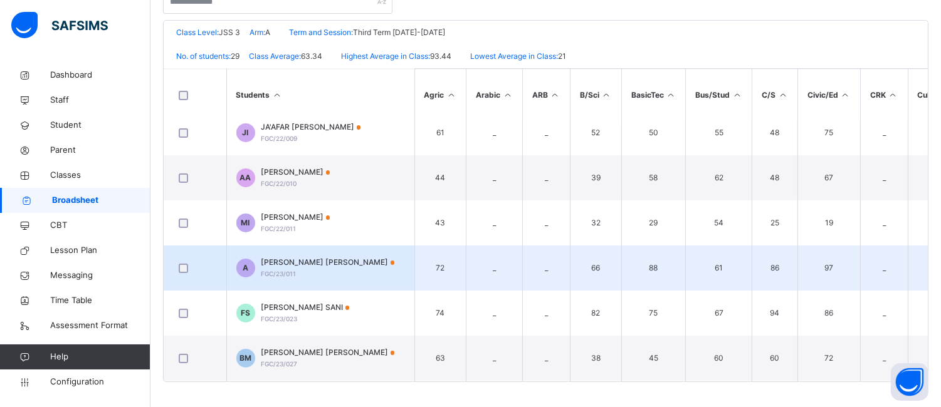
click at [289, 273] on span "FGC/23/011" at bounding box center [278, 274] width 35 height 8
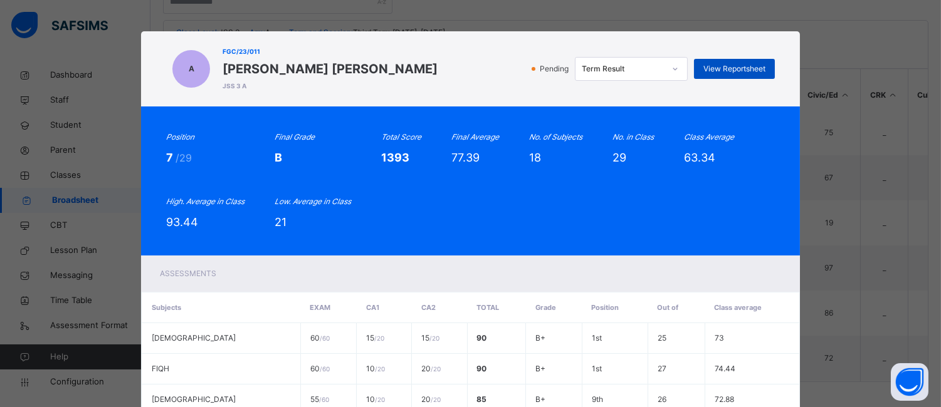
click at [760, 65] on span "View Reportsheet" at bounding box center [734, 68] width 62 height 11
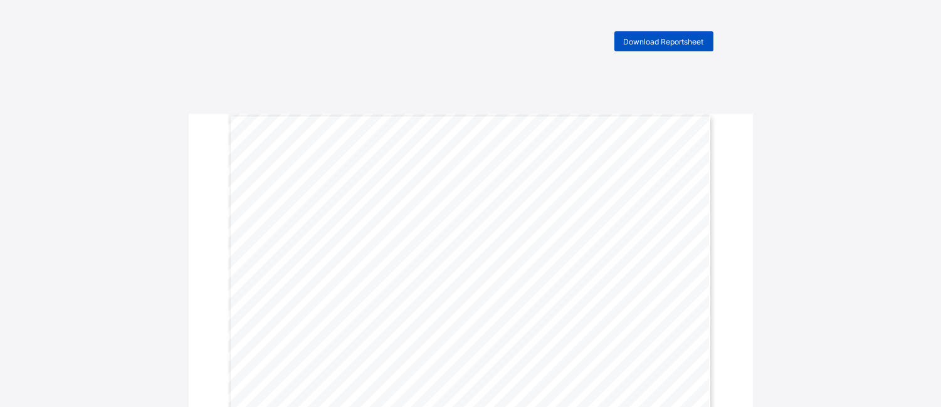
click at [645, 37] on span "Download Reportsheet" at bounding box center [664, 41] width 80 height 9
